Goal: Use online tool/utility: Utilize a website feature to perform a specific function

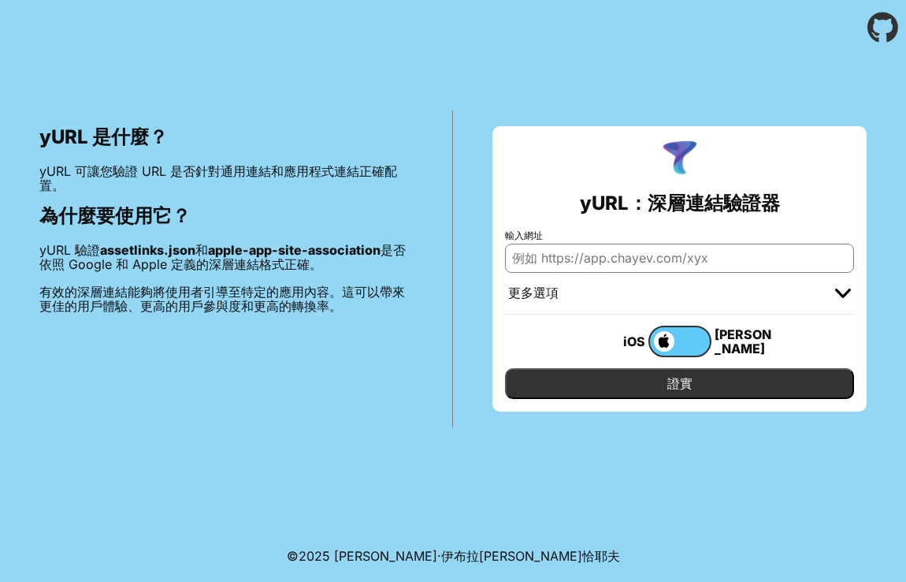
click at [666, 267] on input "輸入網址" at bounding box center [679, 258] width 349 height 28
click at [505, 368] on input "證實" at bounding box center [679, 383] width 349 height 30
click at [675, 380] on input "證實" at bounding box center [679, 383] width 349 height 30
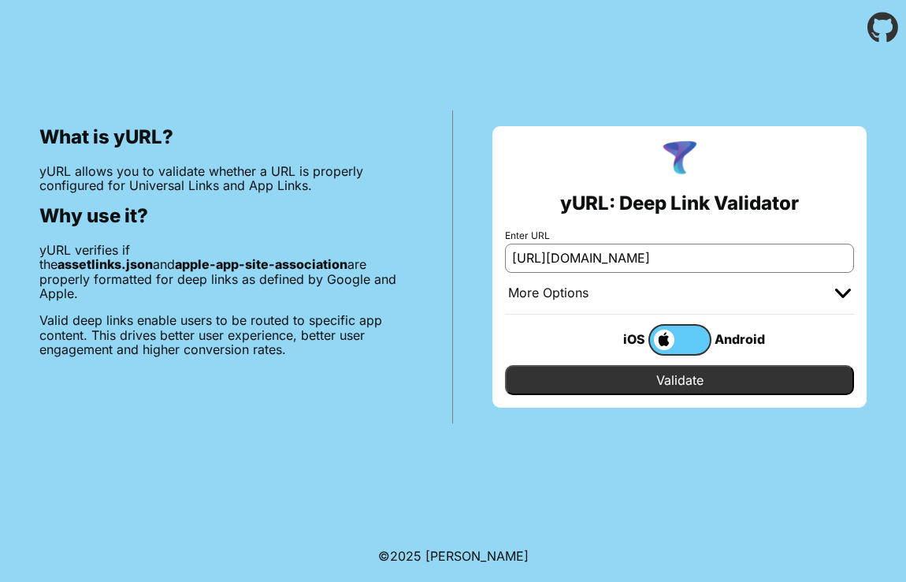
click at [664, 251] on input "http://zeta.com" at bounding box center [679, 258] width 349 height 28
paste input "https://zeta.com"
type input "https://zeta.comhttp://[DOMAIN_NAME]"
click at [665, 337] on span at bounding box center [662, 339] width 24 height 20
click at [0, 0] on input "checkbox" at bounding box center [0, 0] width 0 height 0
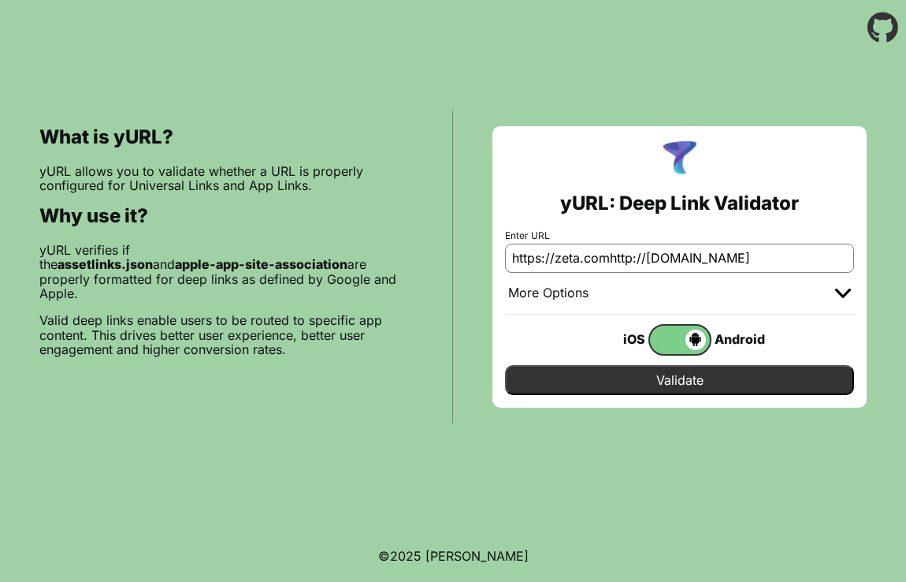
click at [630, 340] on div "iOS" at bounding box center [617, 339] width 63 height 20
click at [640, 373] on input "Validate" at bounding box center [679, 380] width 349 height 30
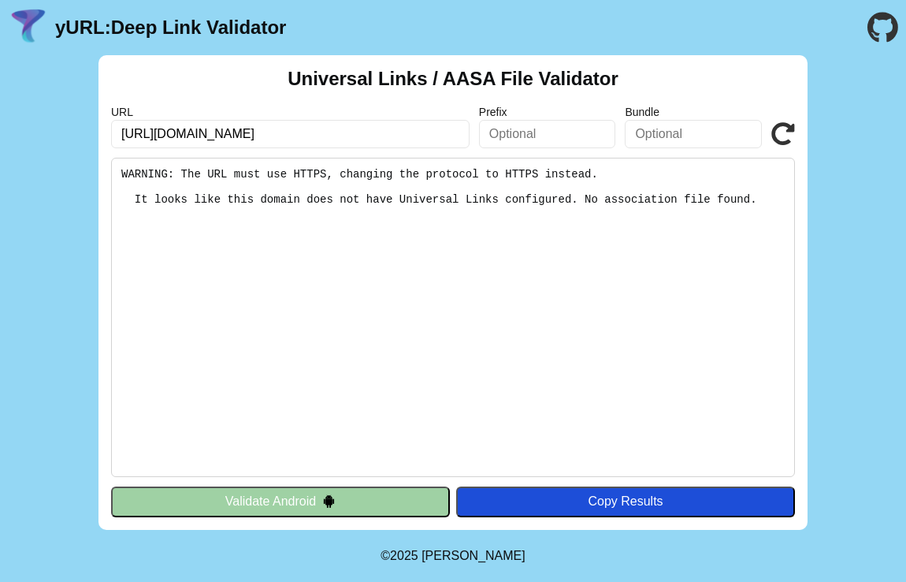
click at [143, 134] on input "http://zeta.com" at bounding box center [290, 134] width 359 height 28
click at [316, 132] on input "https://zeta.com" at bounding box center [290, 134] width 359 height 28
type input "https://zeta.com"
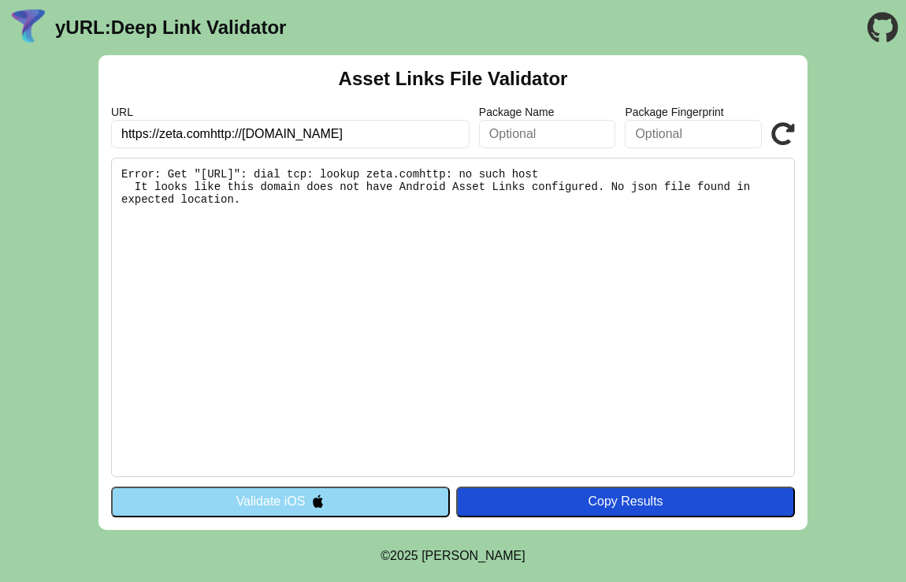
click at [416, 512] on button "Validate iOS" at bounding box center [280, 501] width 339 height 30
